Goal: Check status: Check status

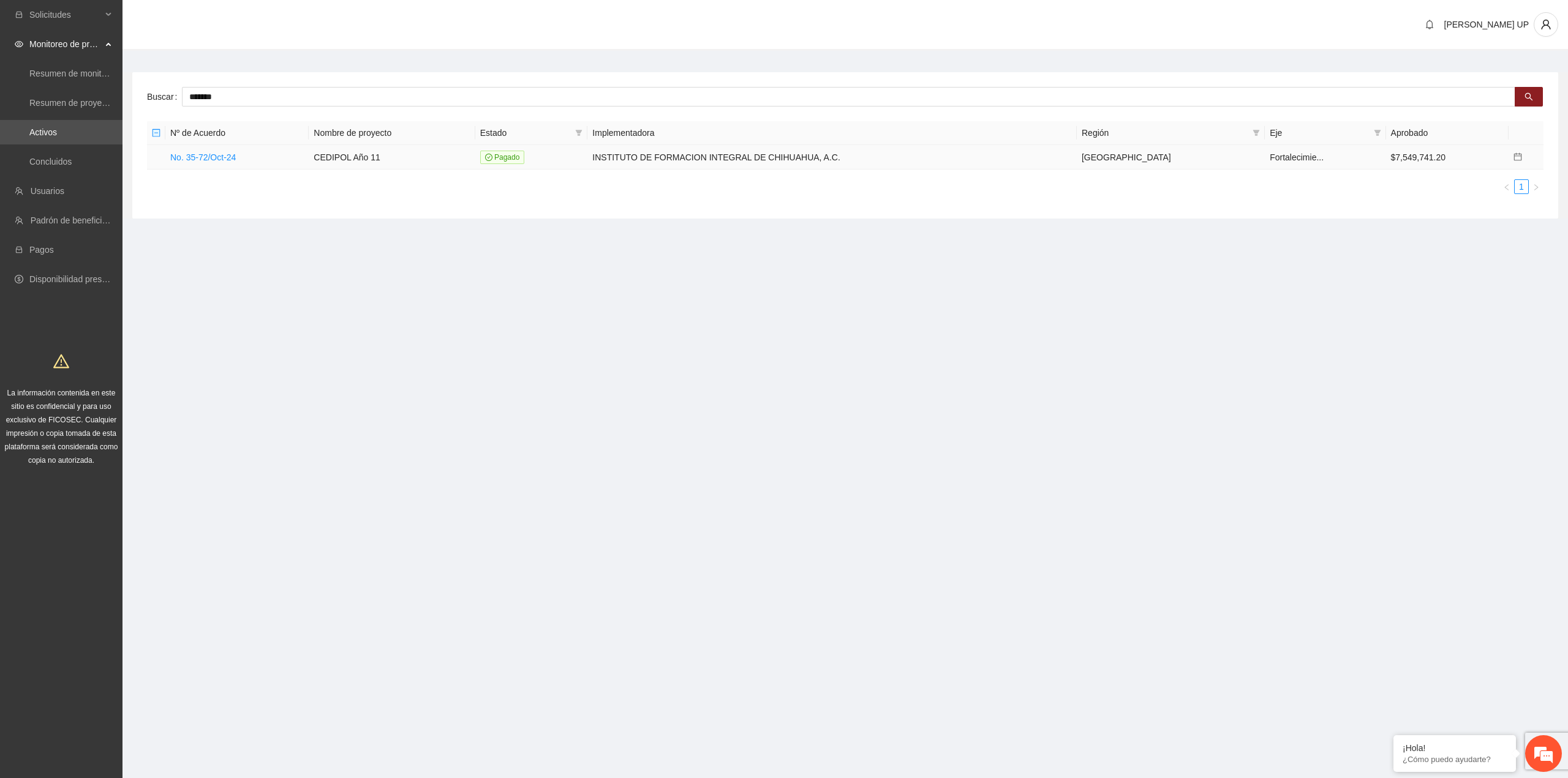
click at [384, 158] on td "CEDIPOL Año 11" at bounding box center [392, 157] width 166 height 25
drag, startPoint x: 261, startPoint y: 151, endPoint x: 250, endPoint y: 151, distance: 11.0
click at [250, 151] on td "No. 35-72/Oct-24" at bounding box center [237, 157] width 143 height 25
click at [226, 154] on link "No. 35-72/Oct-24" at bounding box center [203, 157] width 66 height 10
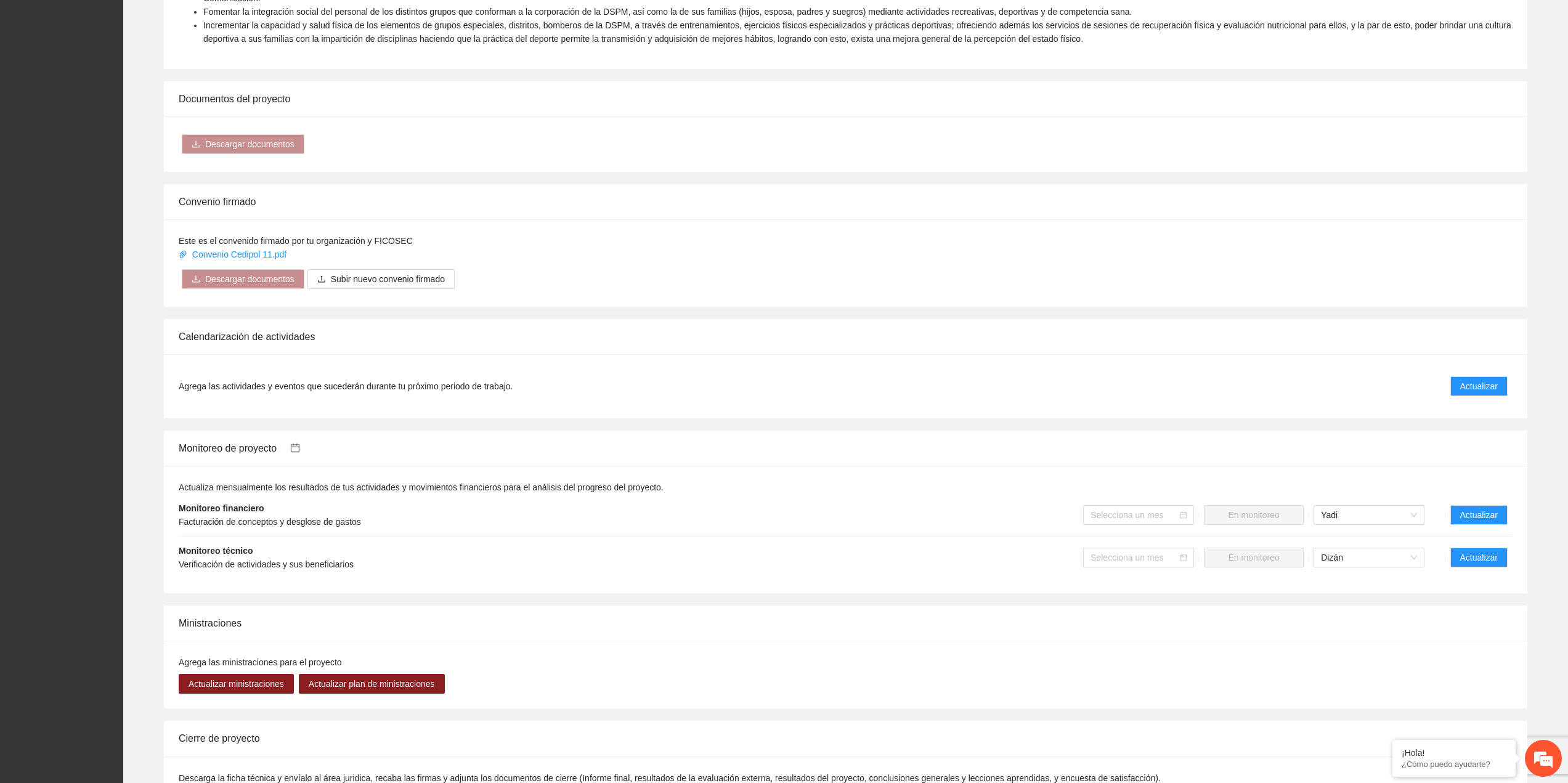
scroll to position [777, 0]
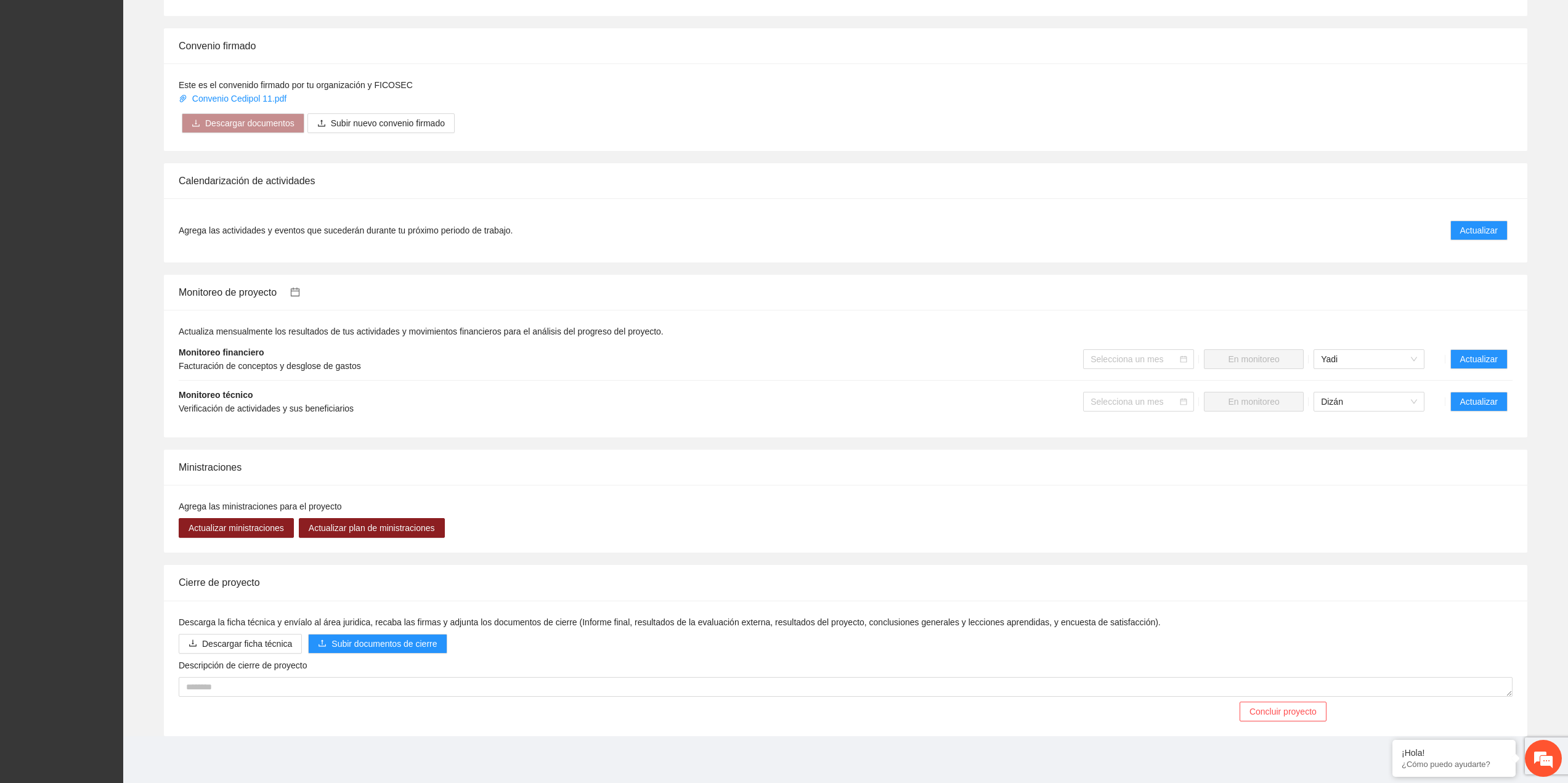
click at [1476, 414] on li "Monitoreo técnico Verificación de actividades y sus beneficiarios Selecciona un…" at bounding box center [845, 402] width 1334 height 42
click at [1473, 396] on span "Actualizar" at bounding box center [1479, 402] width 38 height 14
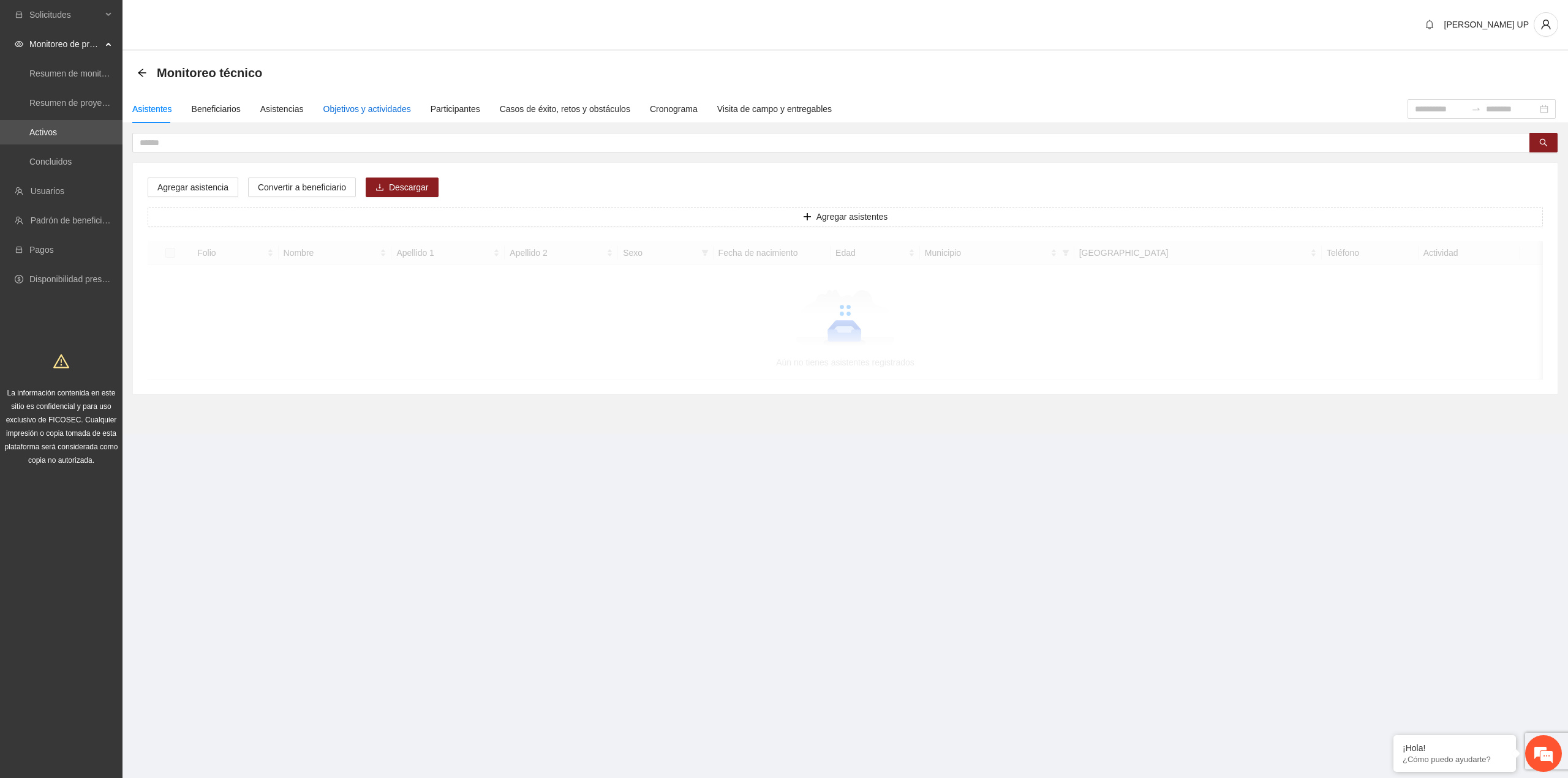
click at [390, 107] on div "Objetivos y actividades" at bounding box center [366, 109] width 87 height 13
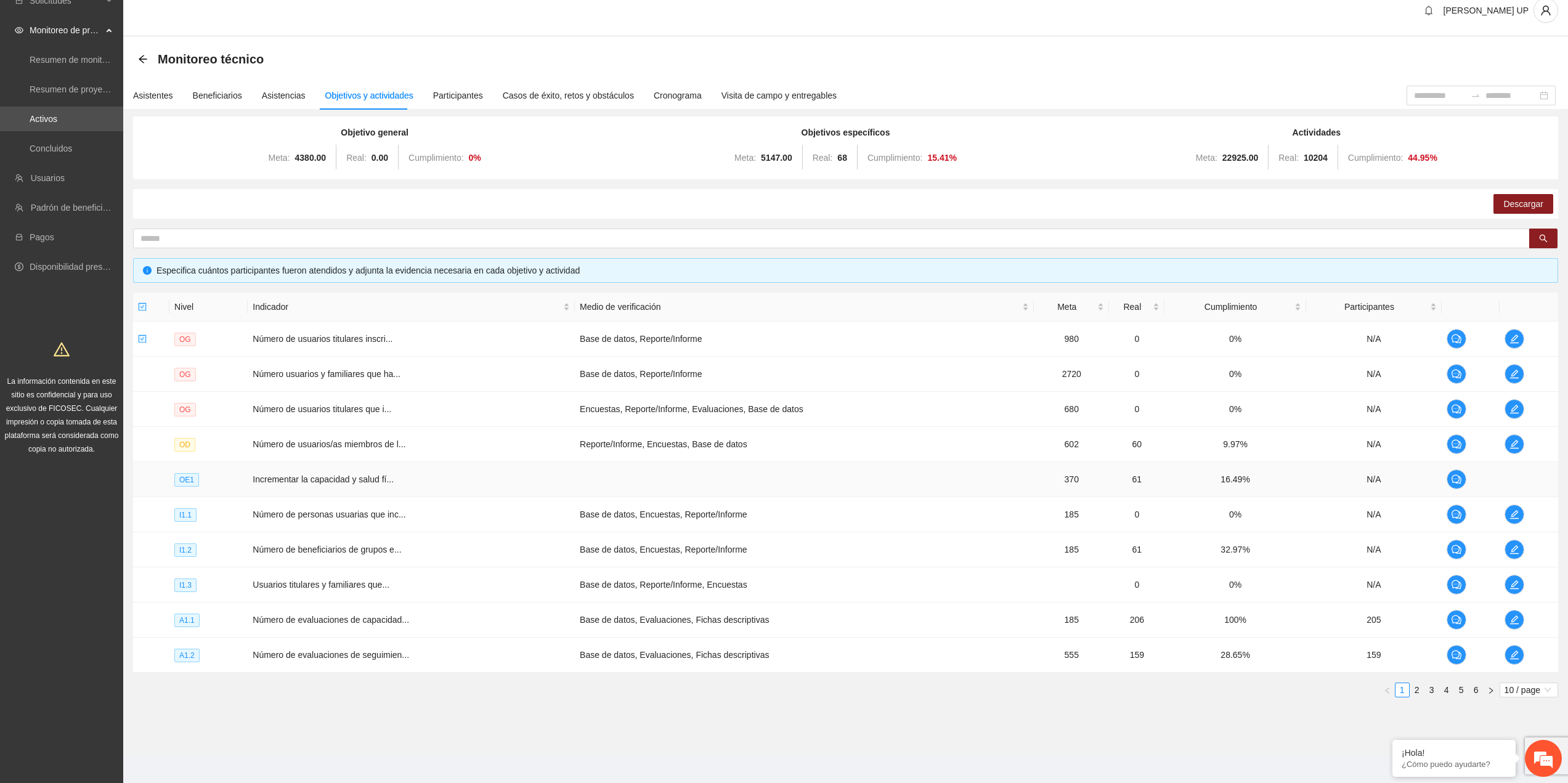
scroll to position [23, 0]
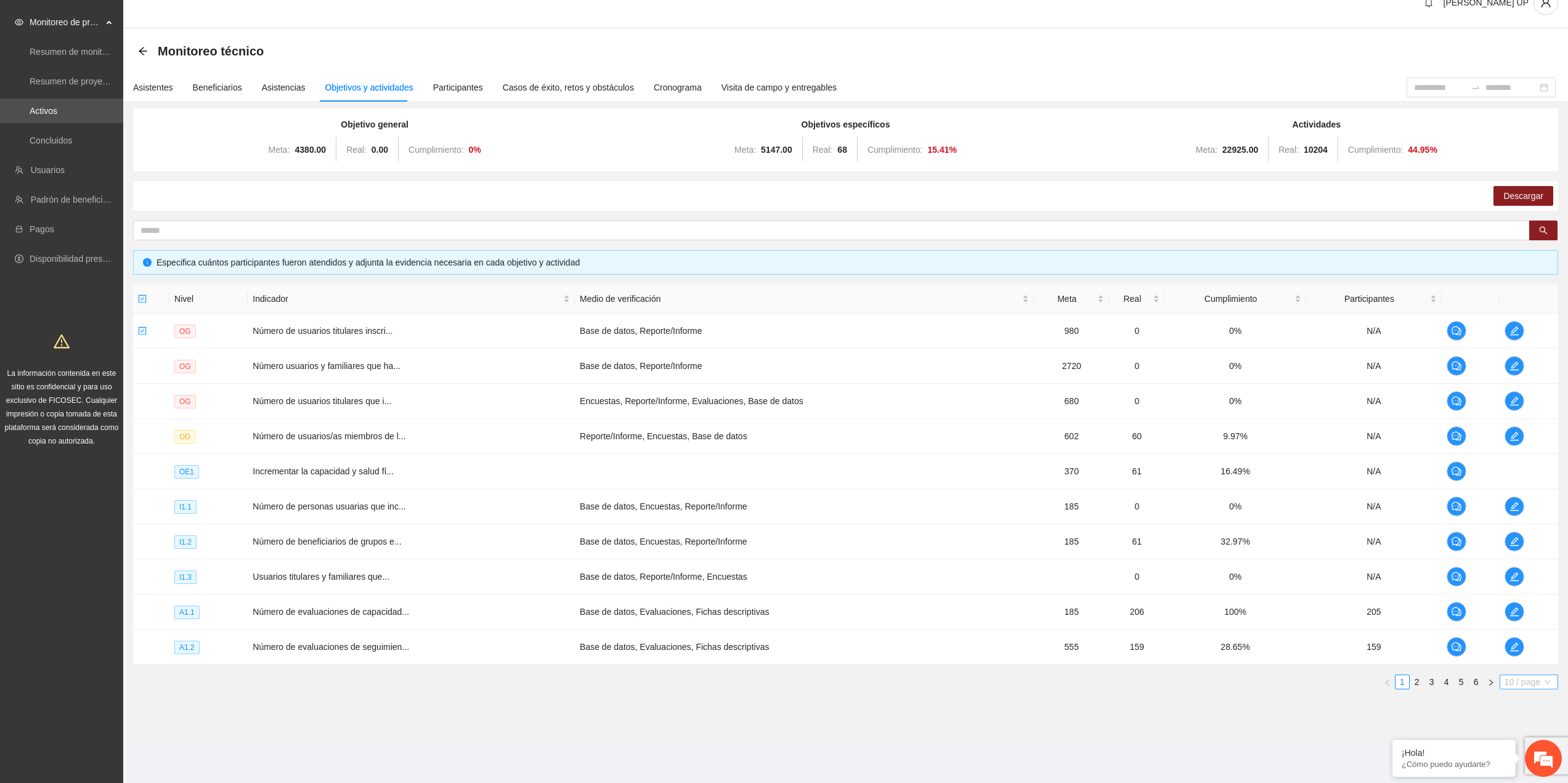
click at [1509, 687] on span "10 / page" at bounding box center [1528, 682] width 49 height 14
click at [1519, 763] on div "100 / page" at bounding box center [1528, 763] width 44 height 14
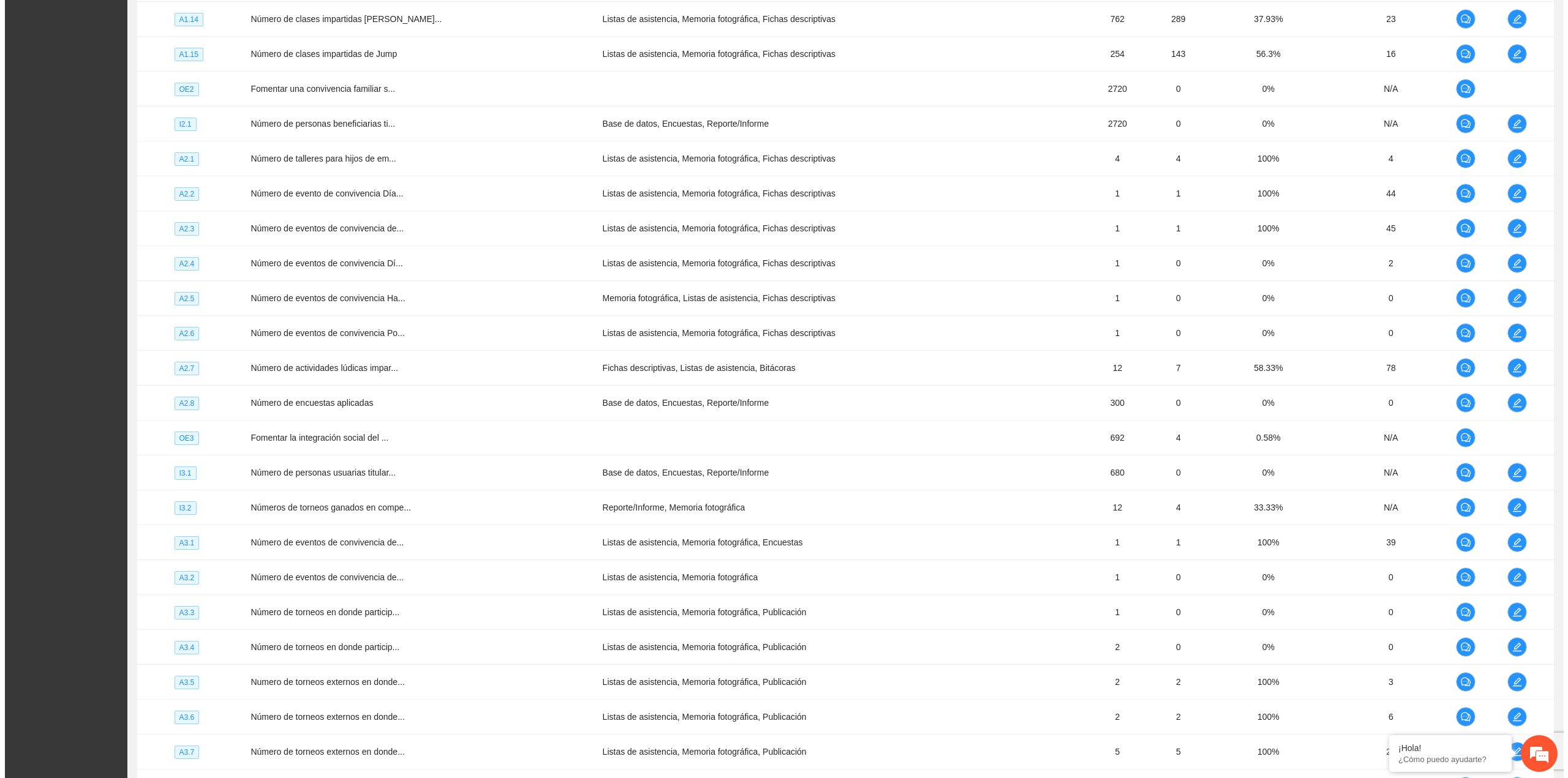
scroll to position [1766, 0]
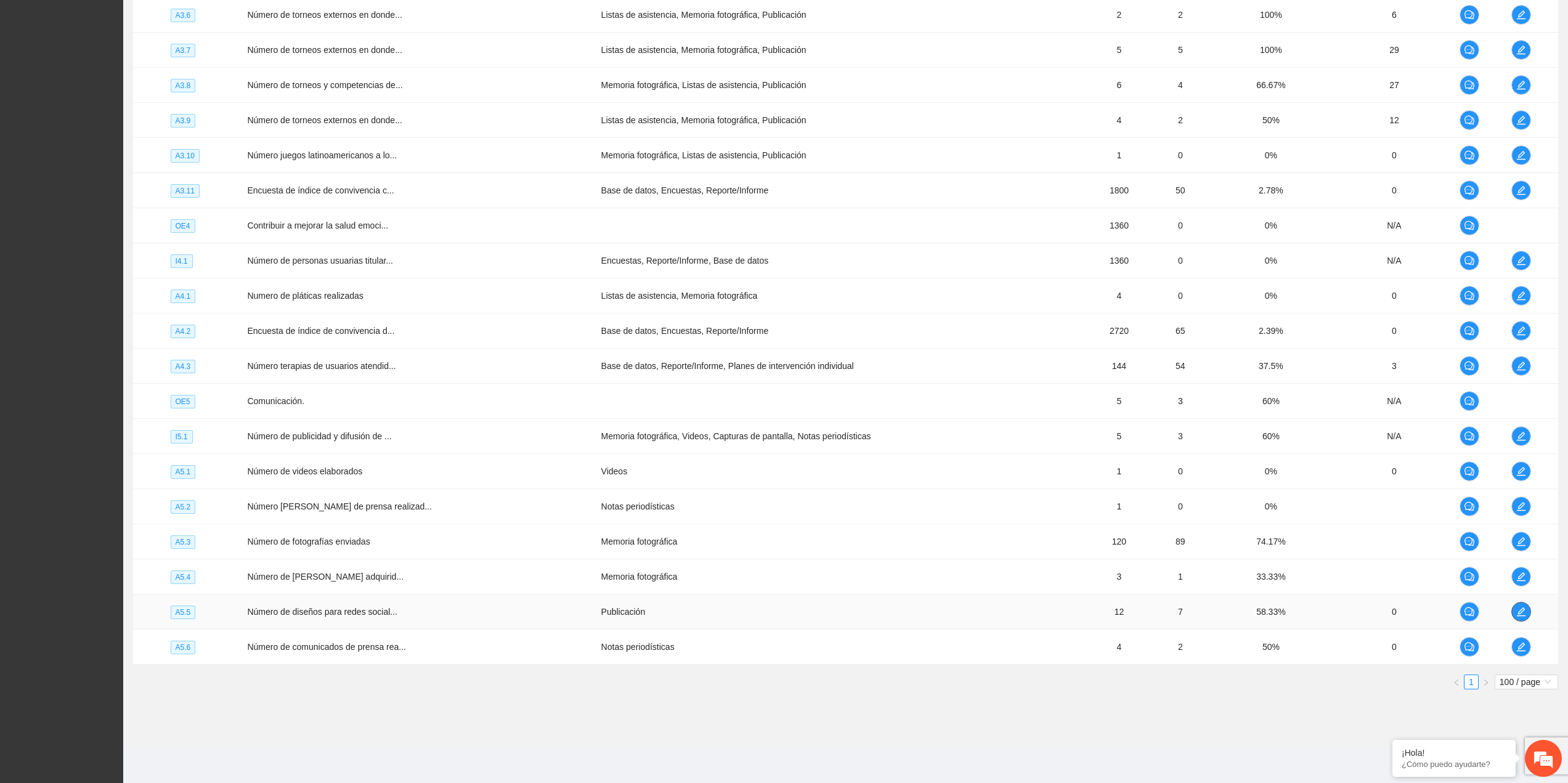
click at [1524, 605] on button "button" at bounding box center [1521, 612] width 20 height 20
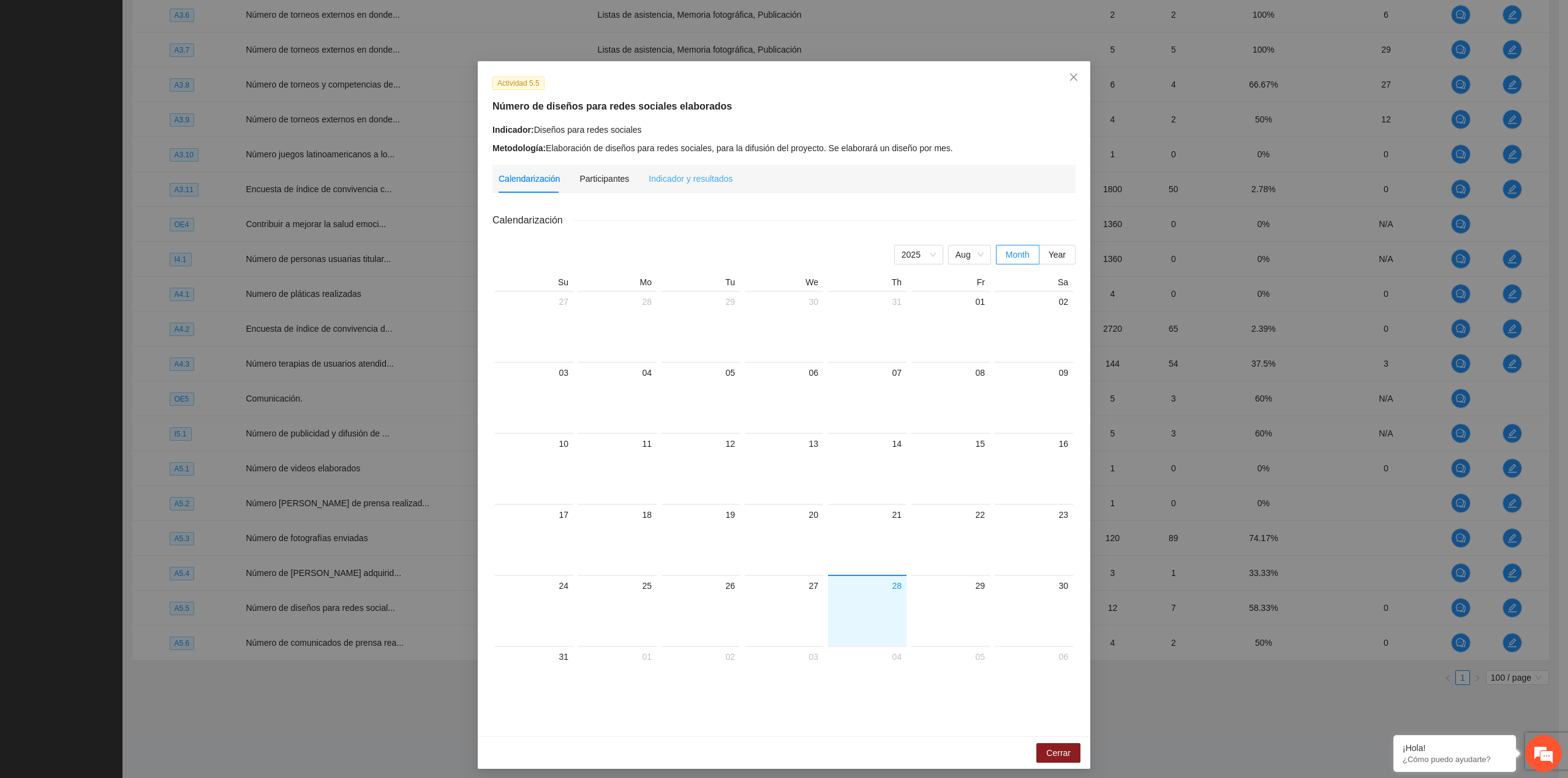
click at [664, 189] on div "Indicador y resultados" at bounding box center [690, 179] width 84 height 28
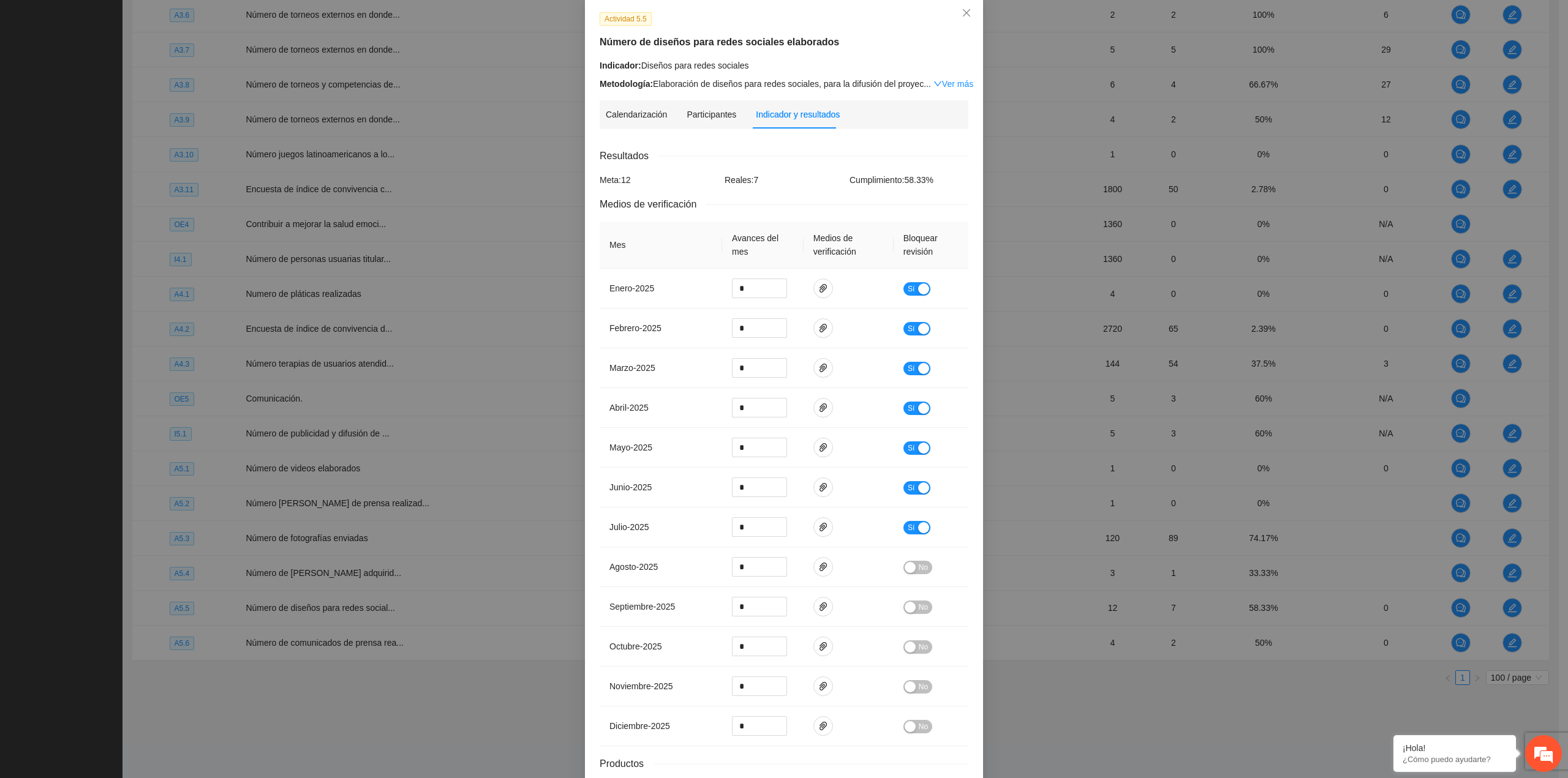
scroll to position [151, 0]
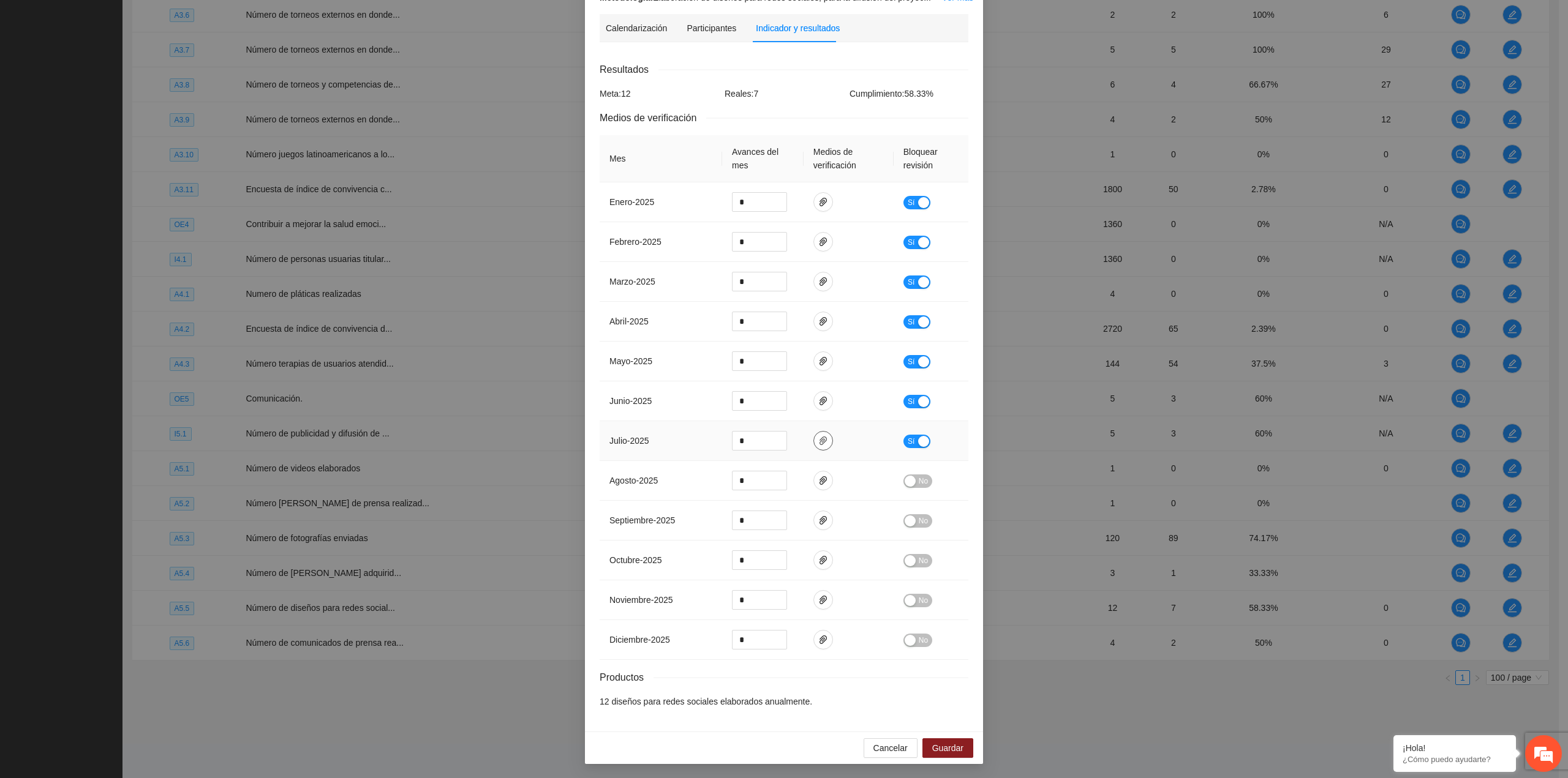
click at [819, 436] on icon "paper-clip" at bounding box center [823, 440] width 7 height 8
click at [817, 404] on link "5.5 diseño para redes sociales [DATE].pdf" at bounding box center [813, 404] width 160 height 13
click at [884, 745] on span "Cancelar" at bounding box center [890, 748] width 34 height 13
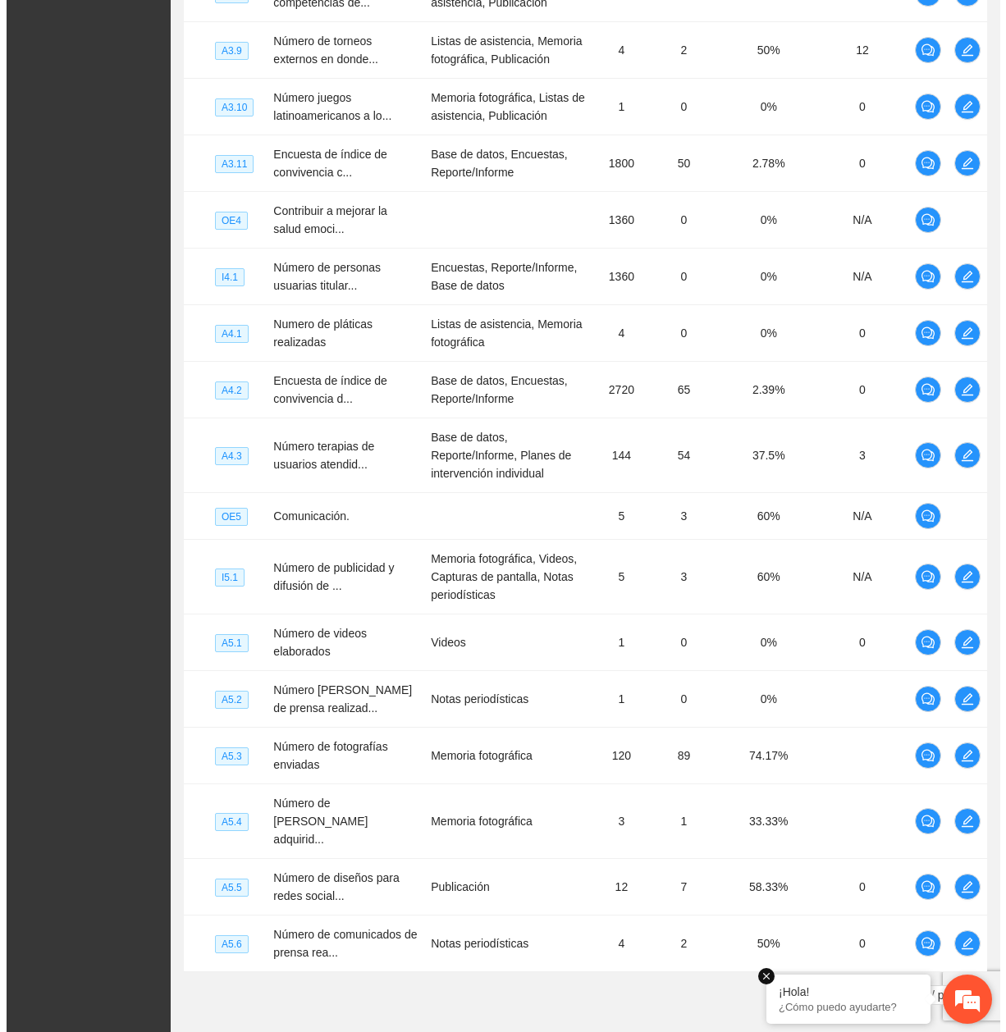
scroll to position [2998, 0]
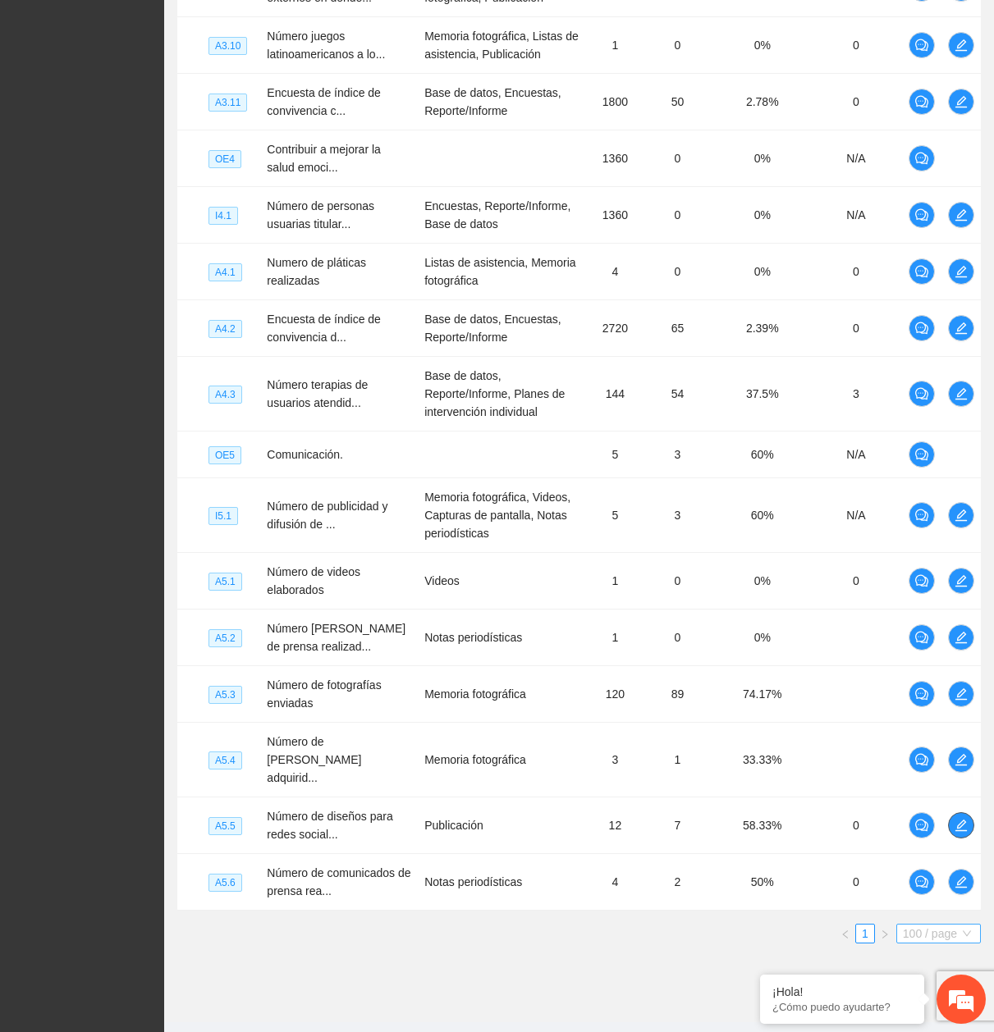
click at [904, 925] on span "100 / page" at bounding box center [938, 934] width 71 height 18
click at [959, 876] on icon "edit" at bounding box center [960, 881] width 11 height 11
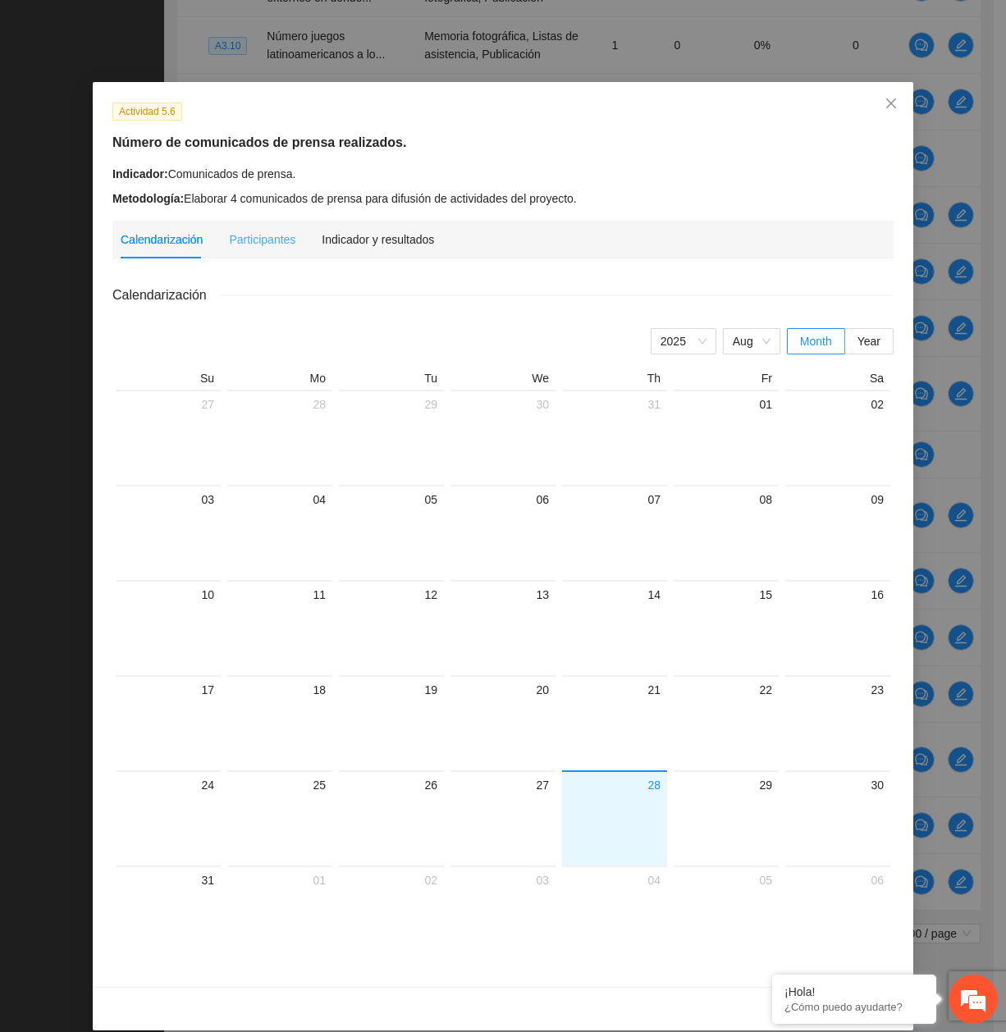
click at [392, 229] on div "Indicador y resultados" at bounding box center [378, 240] width 112 height 38
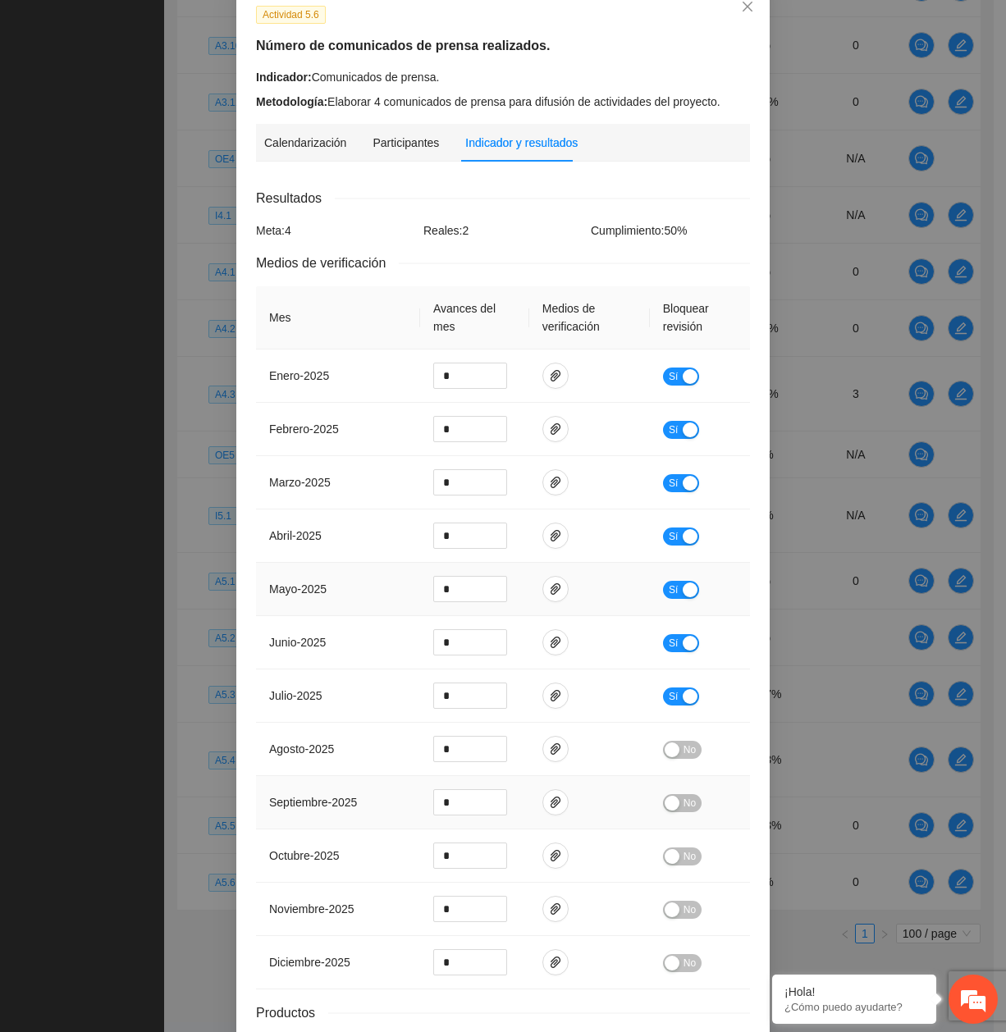
scroll to position [213, 0]
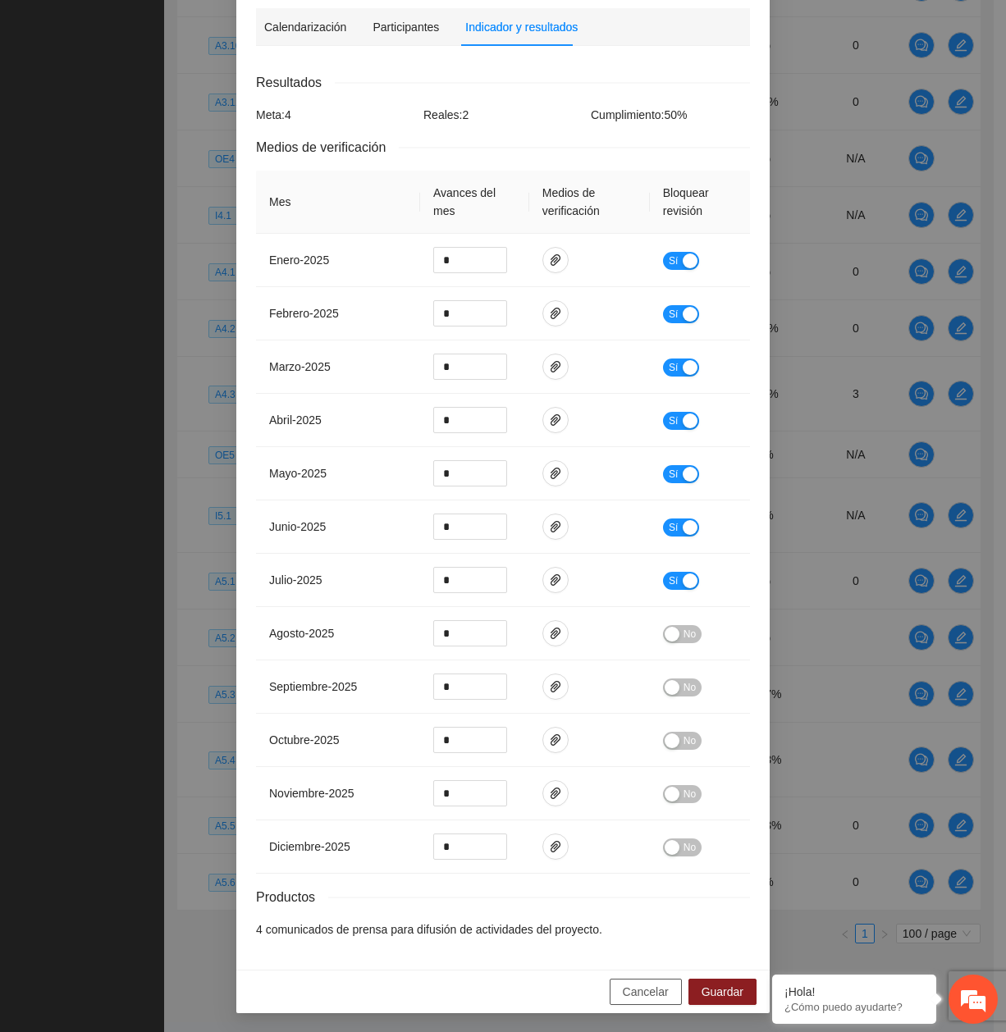
click at [652, 986] on span "Cancelar" at bounding box center [646, 992] width 46 height 18
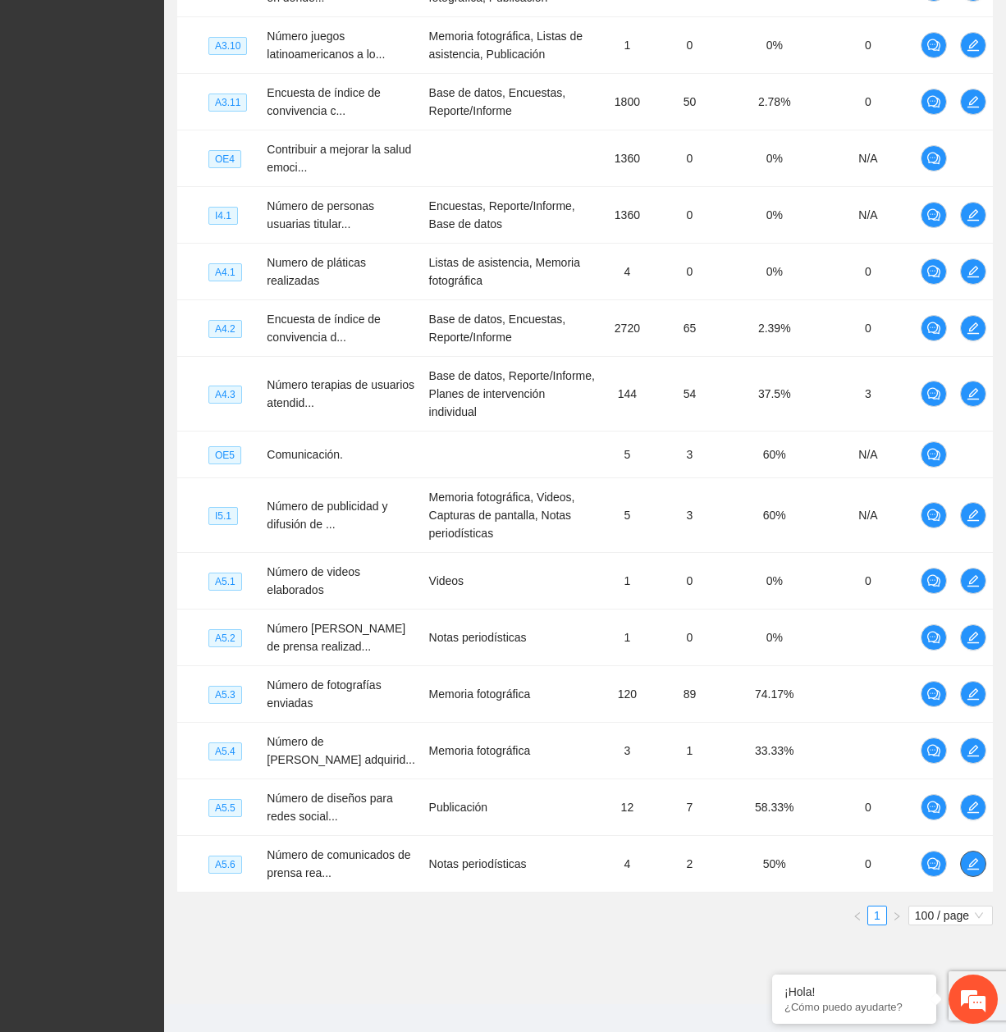
scroll to position [2980, 0]
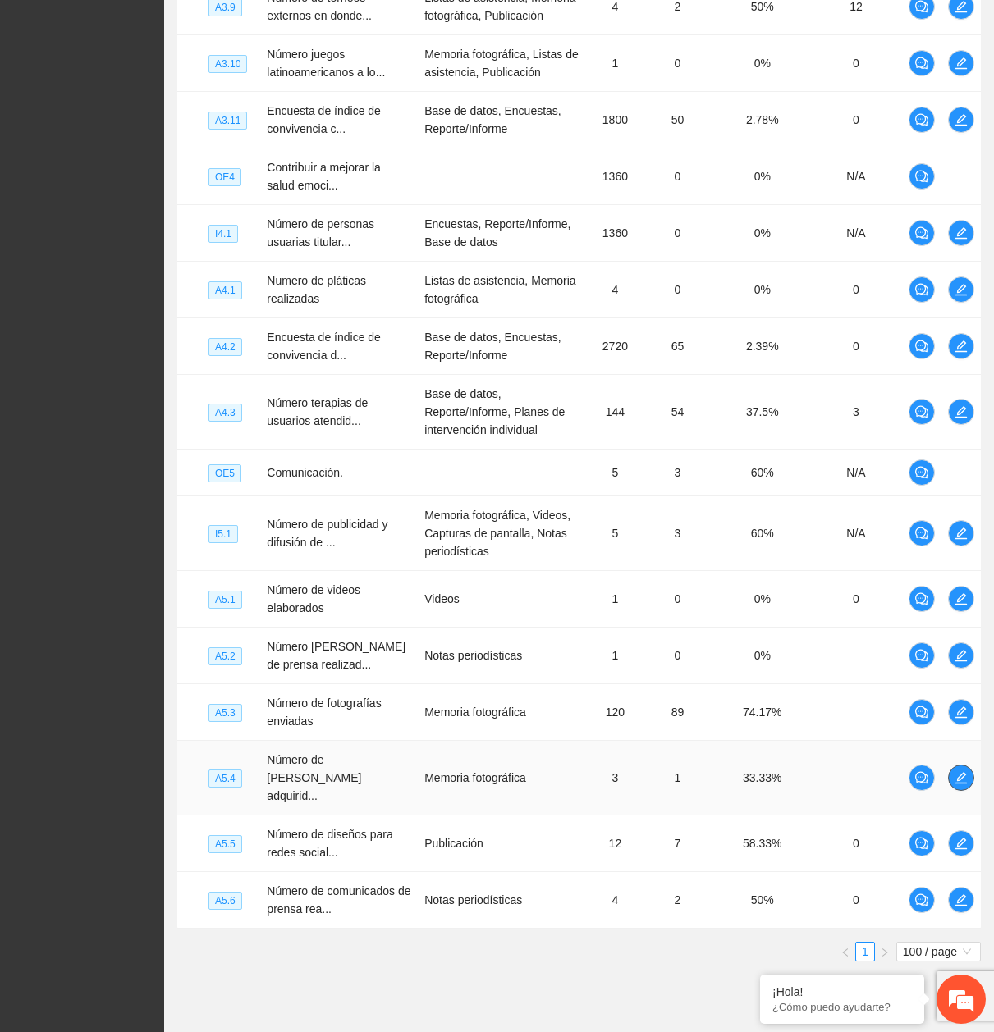
click at [962, 771] on icon "edit" at bounding box center [960, 777] width 13 height 13
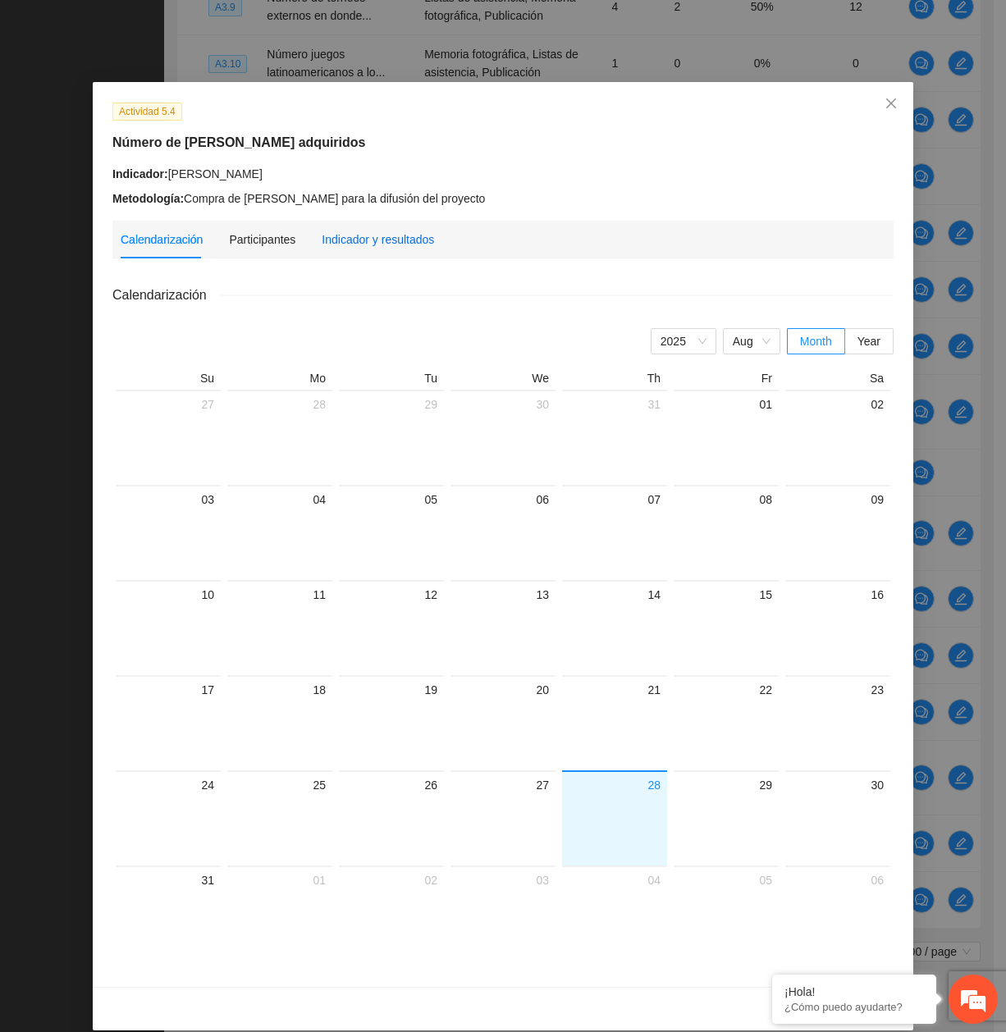
click at [389, 237] on div "Indicador y resultados" at bounding box center [378, 240] width 112 height 18
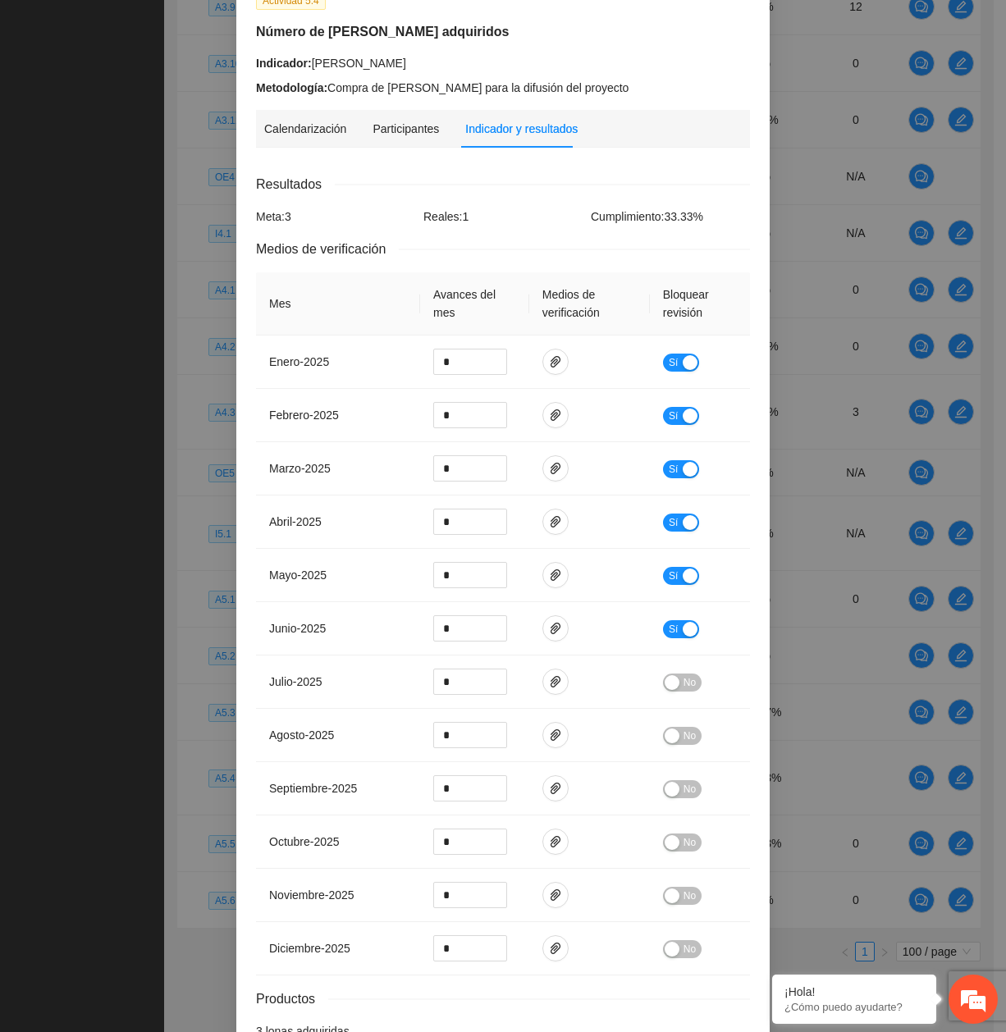
scroll to position [213, 0]
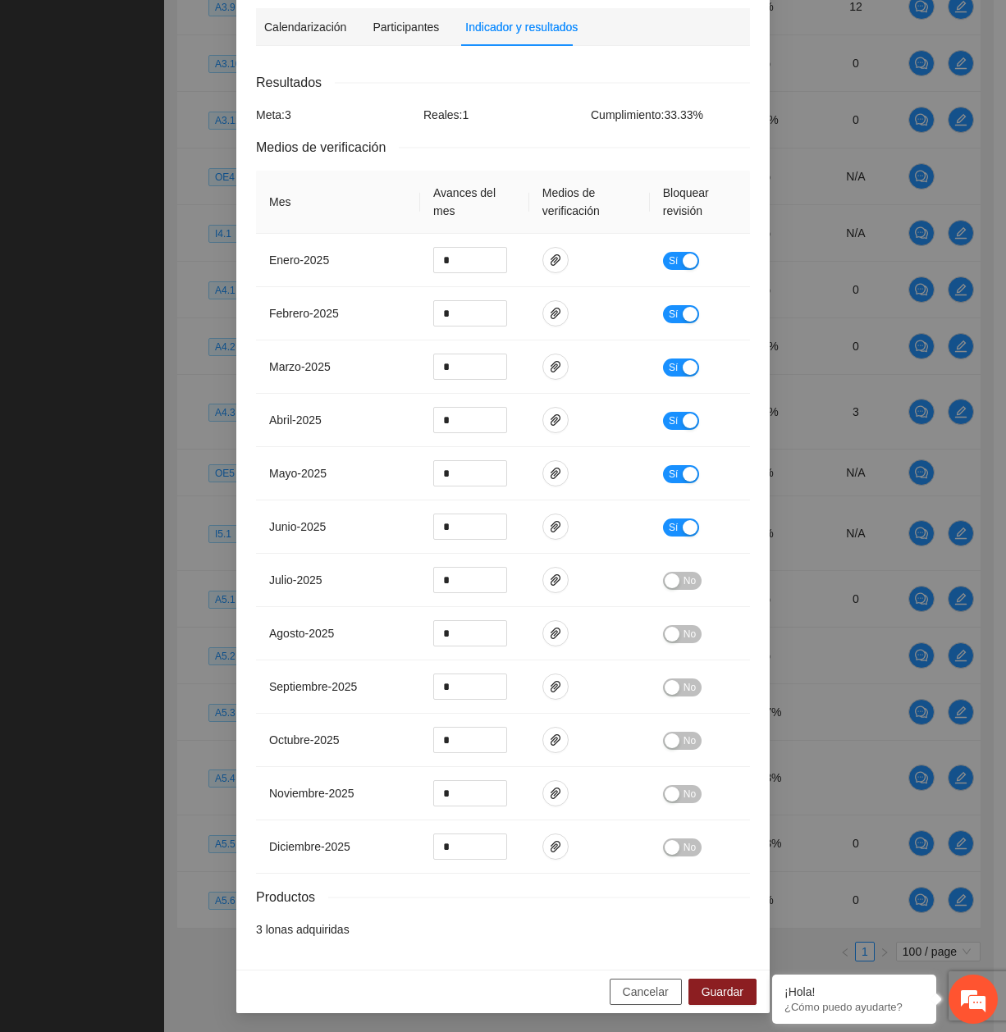
click at [659, 988] on span "Cancelar" at bounding box center [646, 992] width 46 height 18
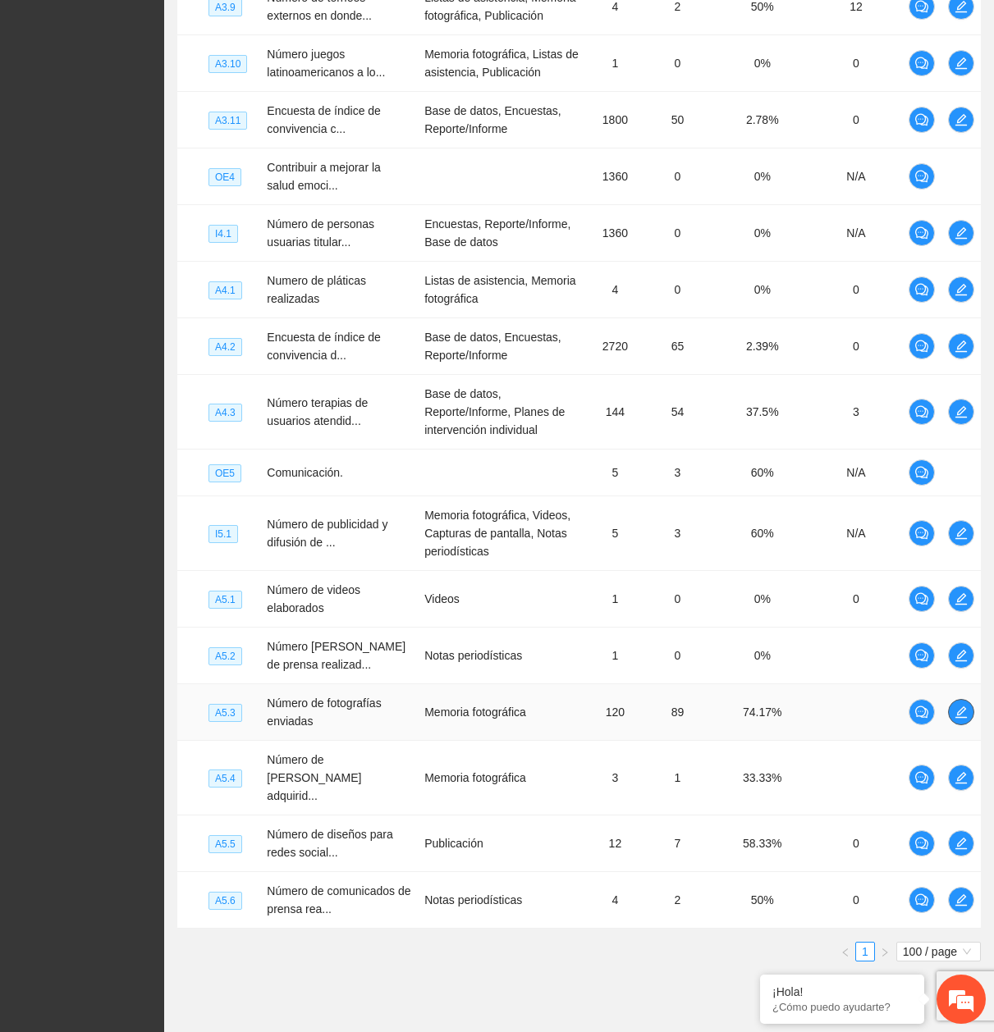
click at [958, 706] on icon "edit" at bounding box center [960, 712] width 13 height 13
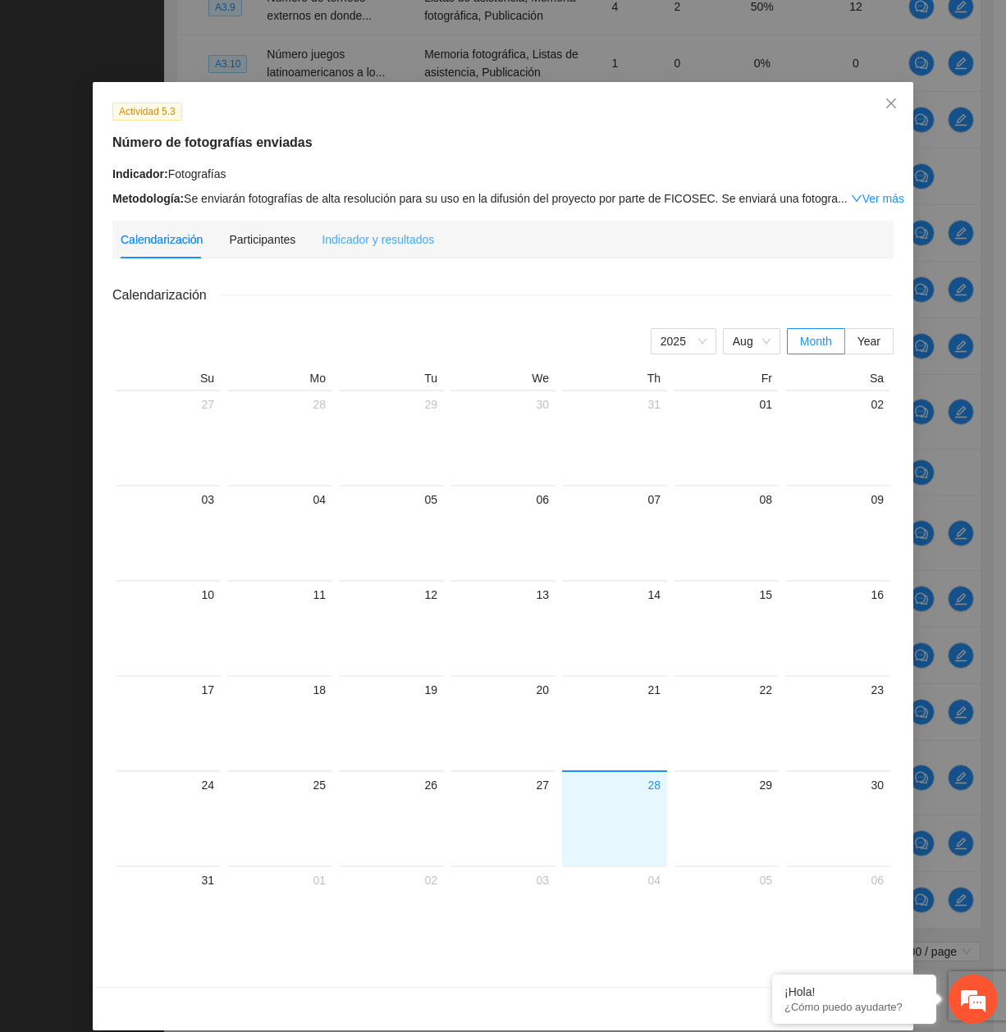
click at [398, 253] on div "Indicador y resultados" at bounding box center [378, 240] width 112 height 38
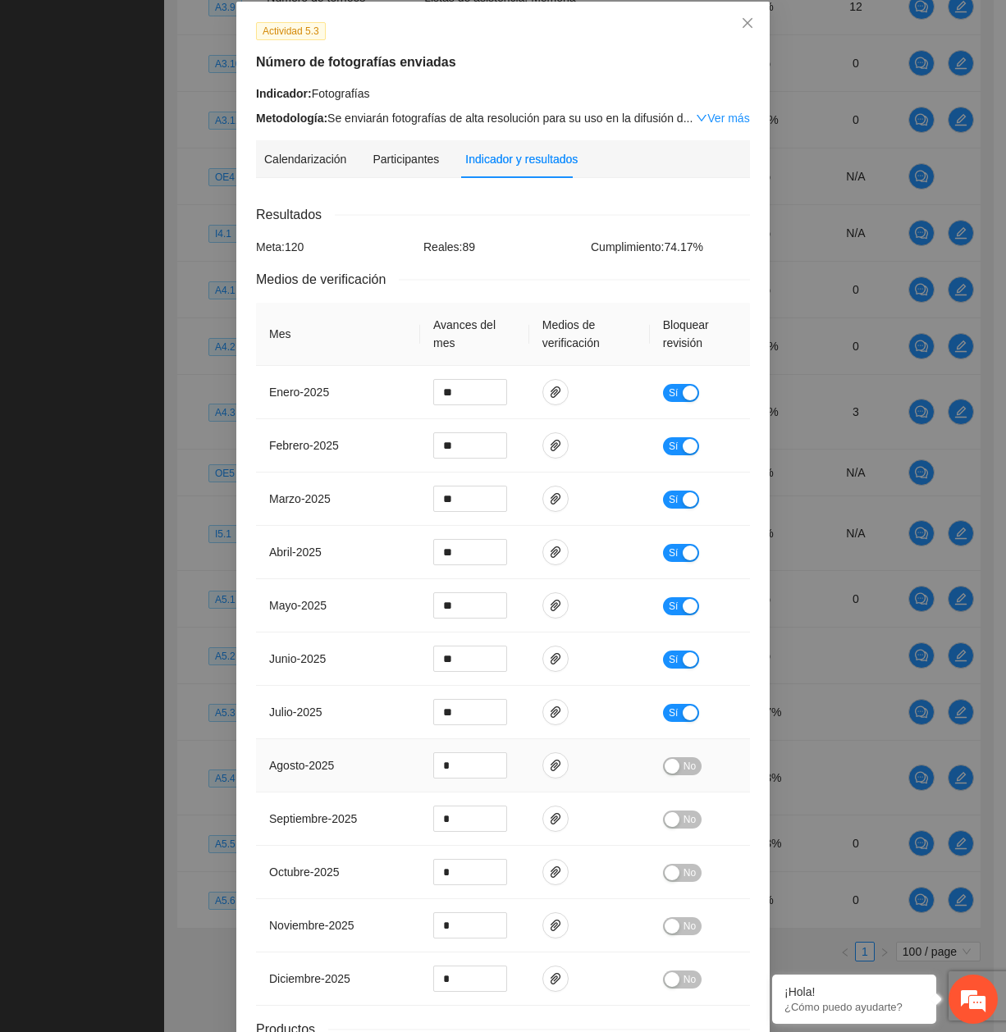
scroll to position [213, 0]
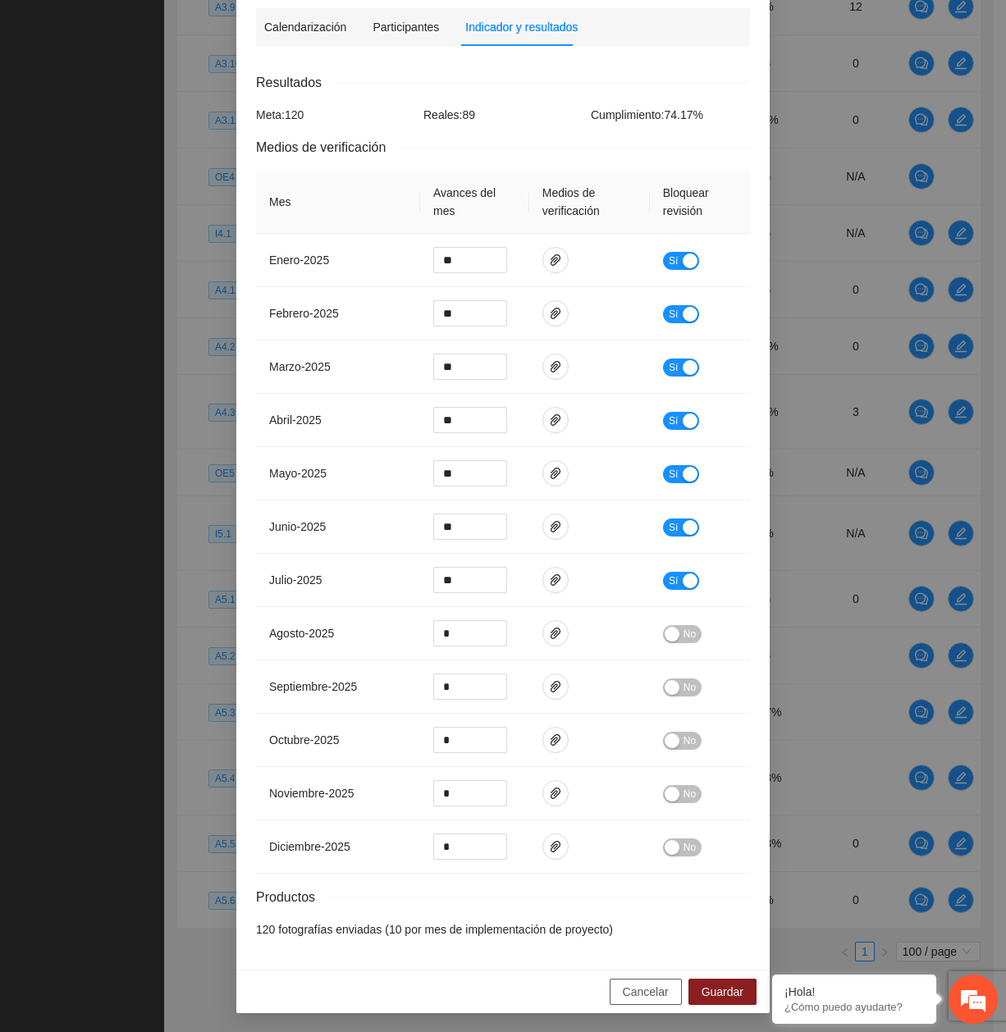
click at [610, 996] on button "Cancelar" at bounding box center [646, 992] width 72 height 26
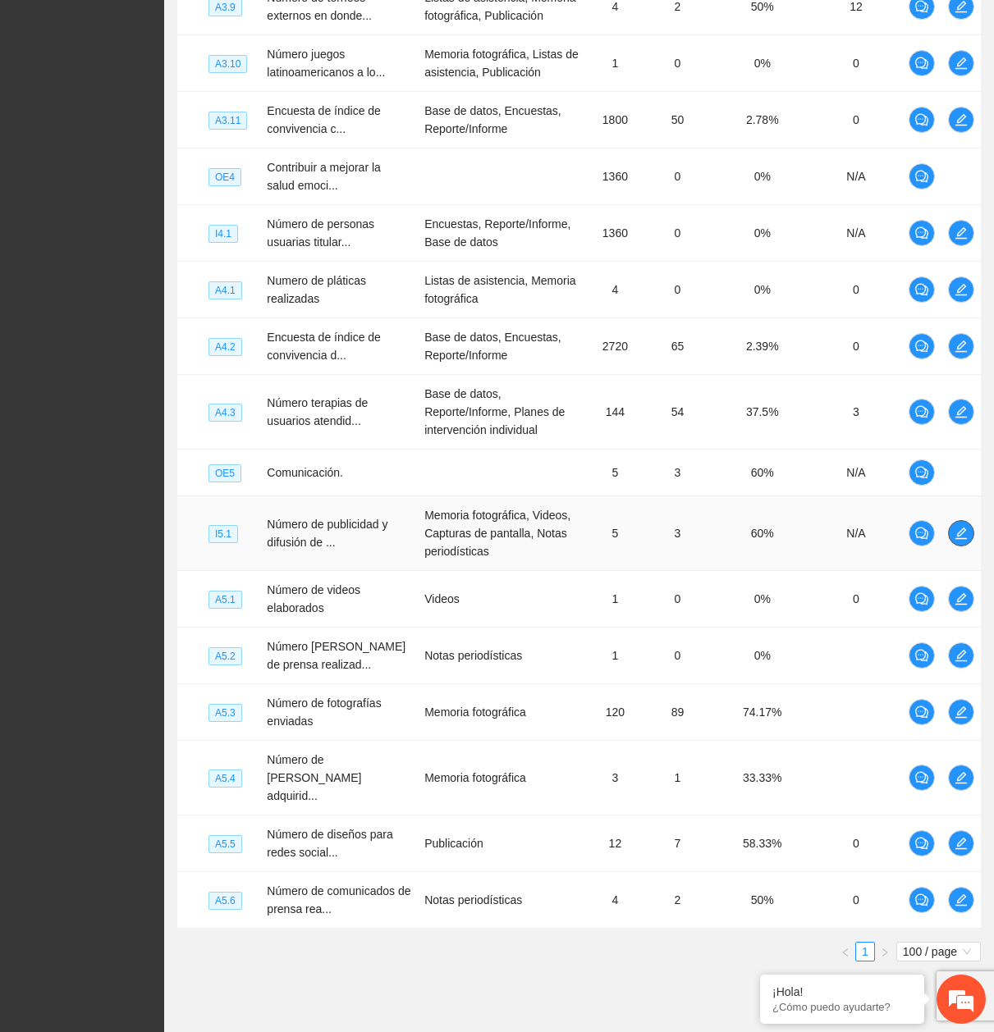
click at [962, 520] on button "button" at bounding box center [961, 533] width 26 height 26
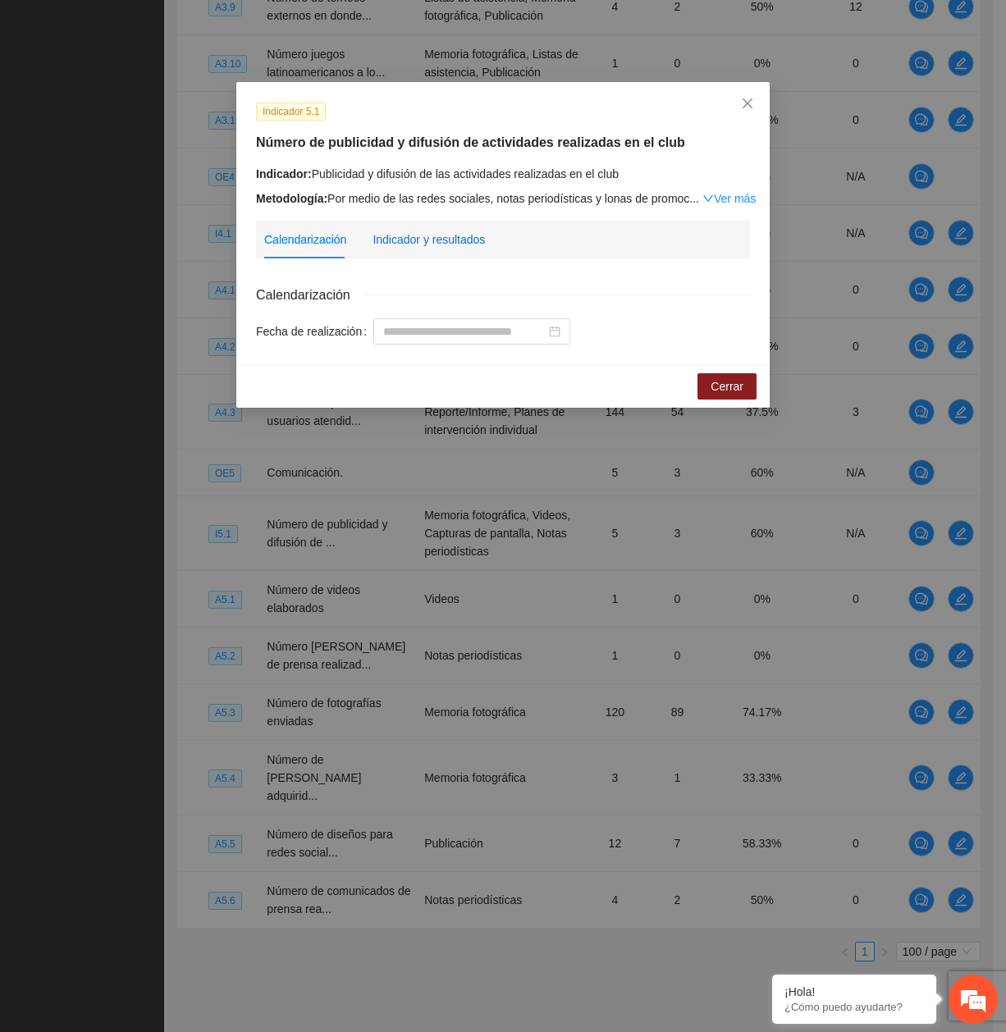
click at [397, 246] on div "Indicador y resultados" at bounding box center [429, 240] width 112 height 18
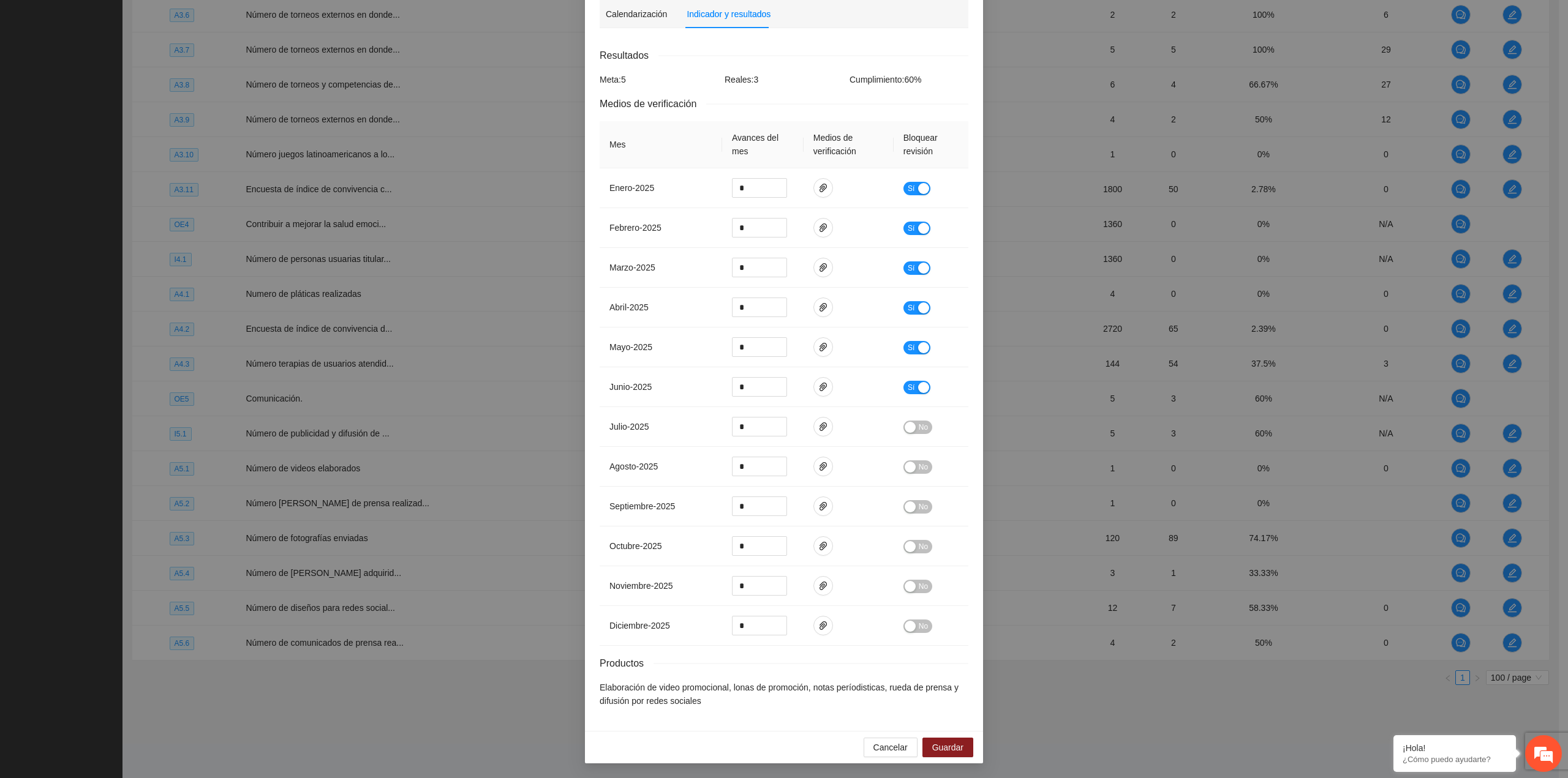
scroll to position [164, 0]
